Goal: Transaction & Acquisition: Purchase product/service

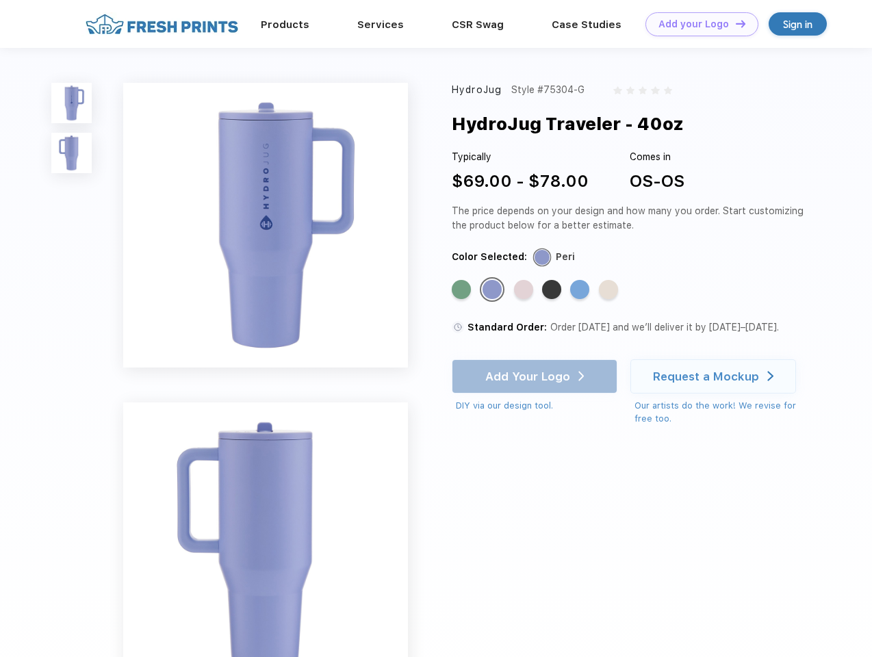
click at [697, 24] on link "Add your Logo Design Tool" at bounding box center [702, 24] width 113 height 24
click at [0, 0] on div "Design Tool" at bounding box center [0, 0] width 0 height 0
click at [735, 23] on link "Add your Logo Design Tool" at bounding box center [702, 24] width 113 height 24
click at [72, 103] on img at bounding box center [71, 103] width 40 height 40
click at [72, 153] on img at bounding box center [71, 153] width 40 height 40
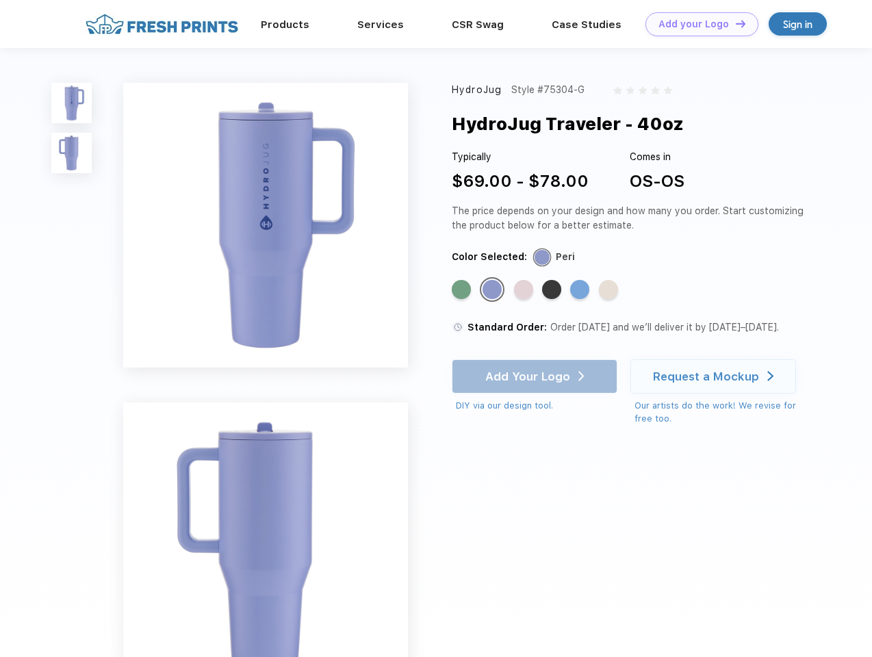
click at [463, 290] on div "Standard Color" at bounding box center [461, 289] width 19 height 19
click at [494, 290] on div "Standard Color" at bounding box center [492, 289] width 19 height 19
click at [525, 290] on div "Standard Color" at bounding box center [523, 289] width 19 height 19
click at [553, 290] on div "Standard Color" at bounding box center [551, 289] width 19 height 19
click at [581, 290] on div "Standard Color" at bounding box center [579, 289] width 19 height 19
